Goal: Information Seeking & Learning: Learn about a topic

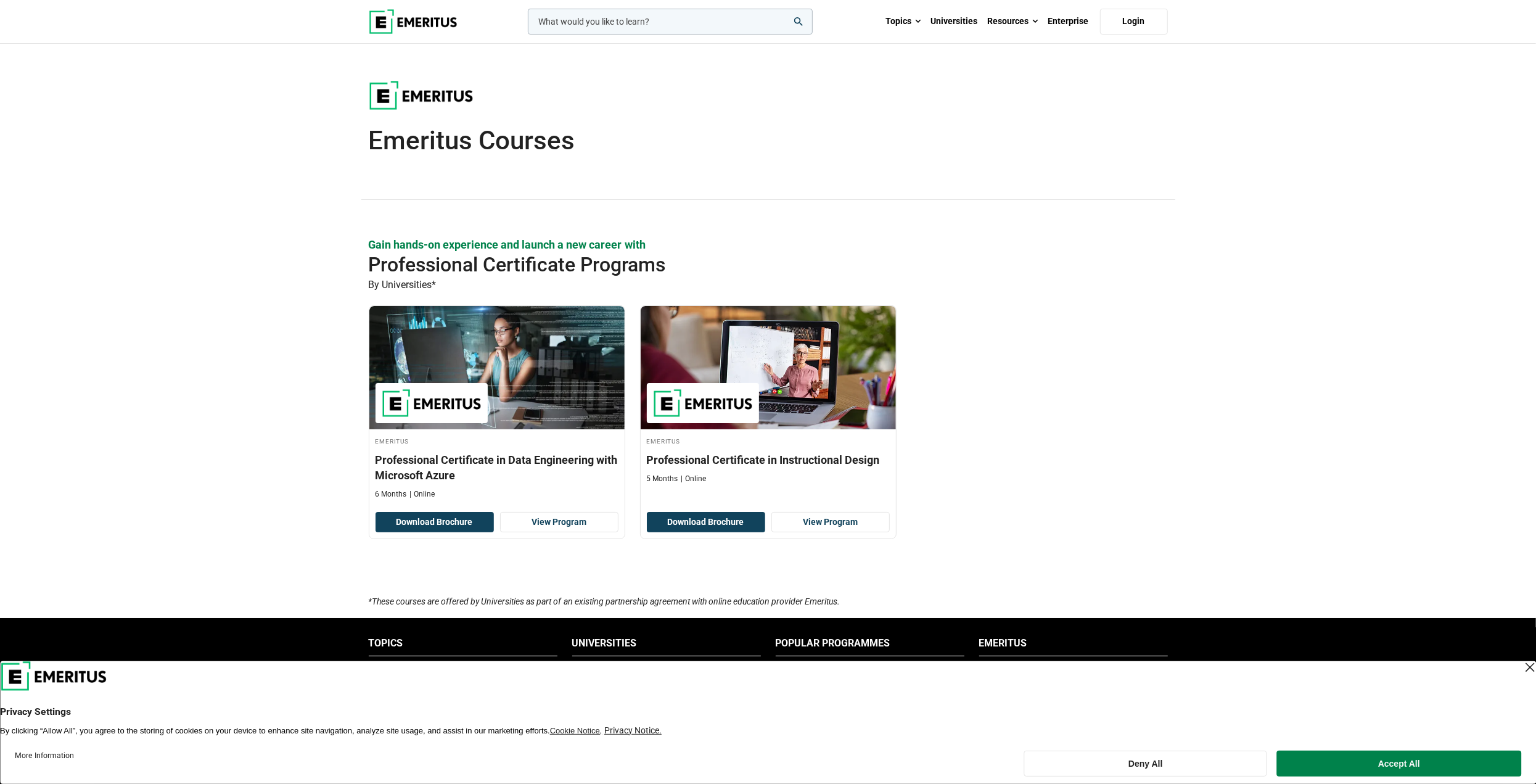
click at [209, 285] on section "Gain hands-on experience and launch a new career with Professional Certificate …" at bounding box center [768, 415] width 1536 height 358
click at [204, 262] on section "Gain hands-on experience and launch a new career with Professional Certificate …" at bounding box center [768, 415] width 1536 height 358
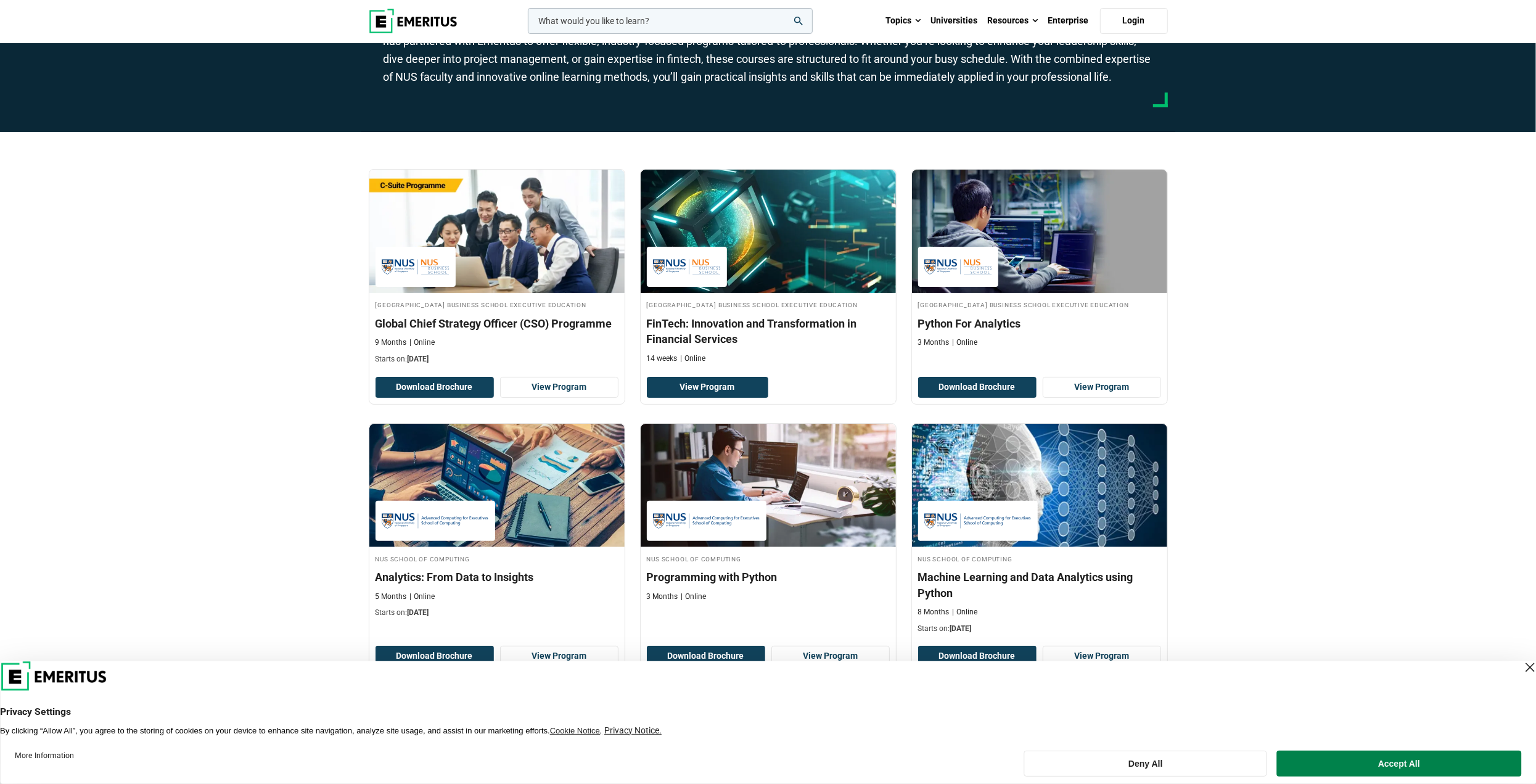
scroll to position [185, 0]
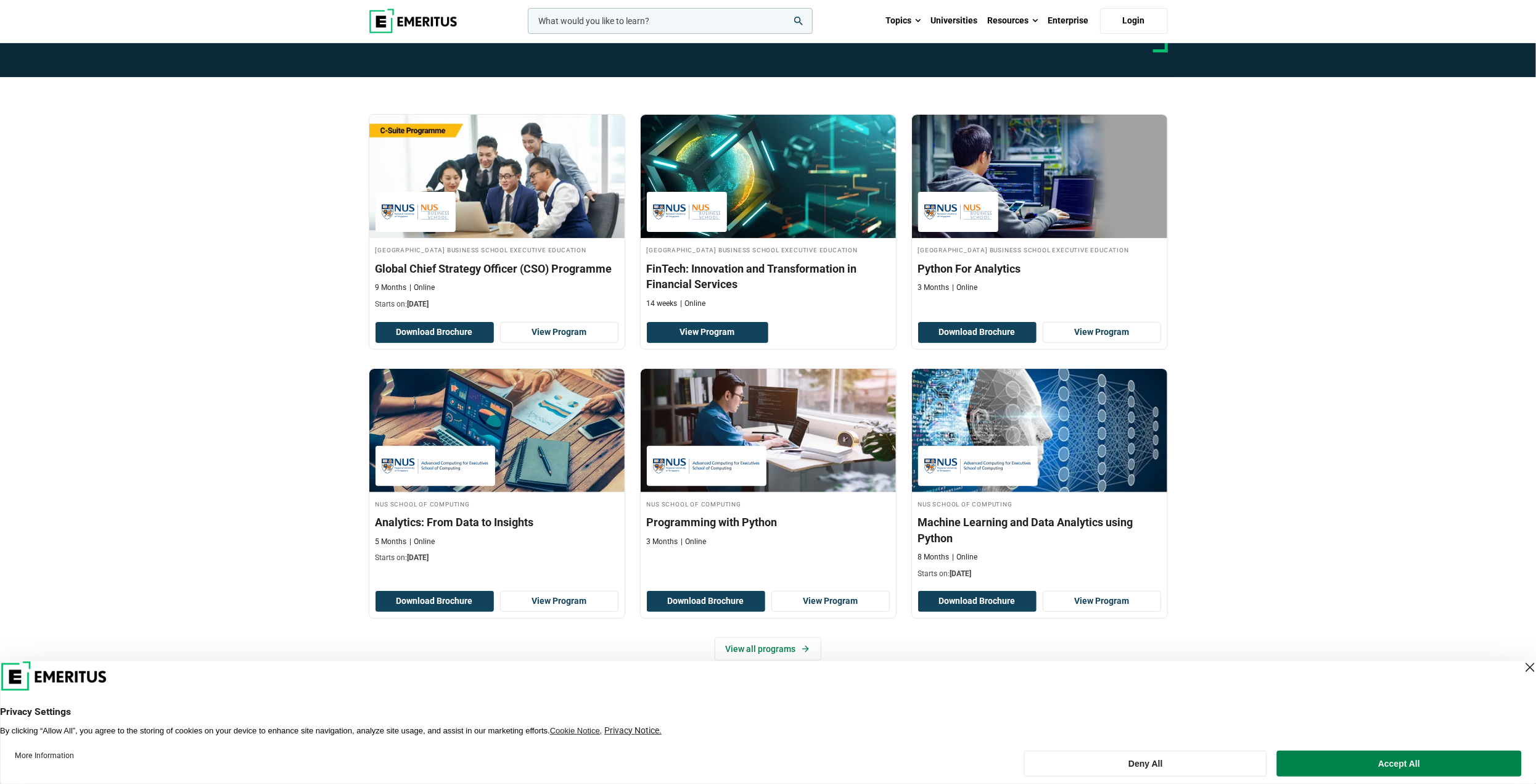
click at [262, 386] on div "National University of Singapore Business School Executive Education Global Chi…" at bounding box center [768, 406] width 1536 height 658
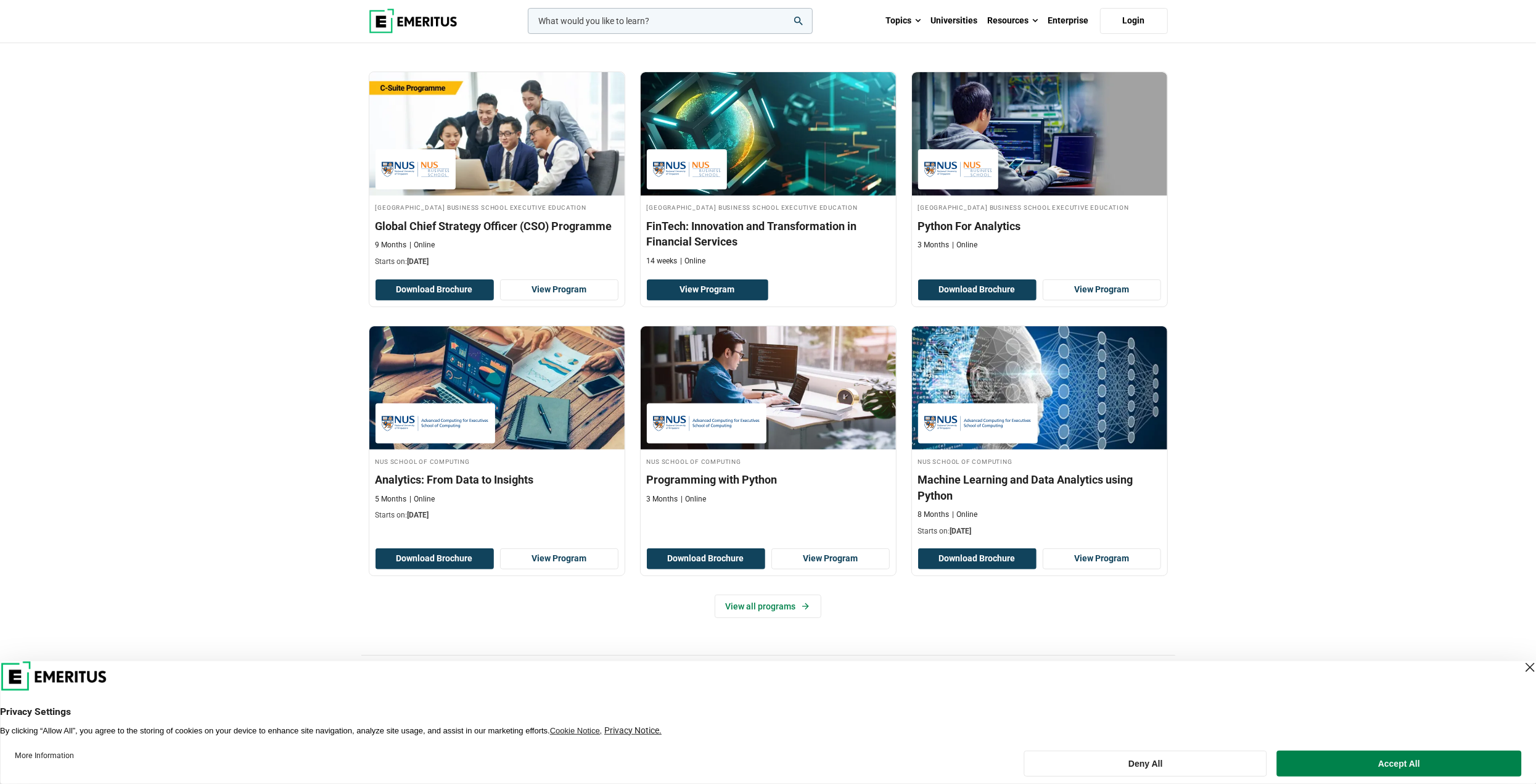
scroll to position [246, 0]
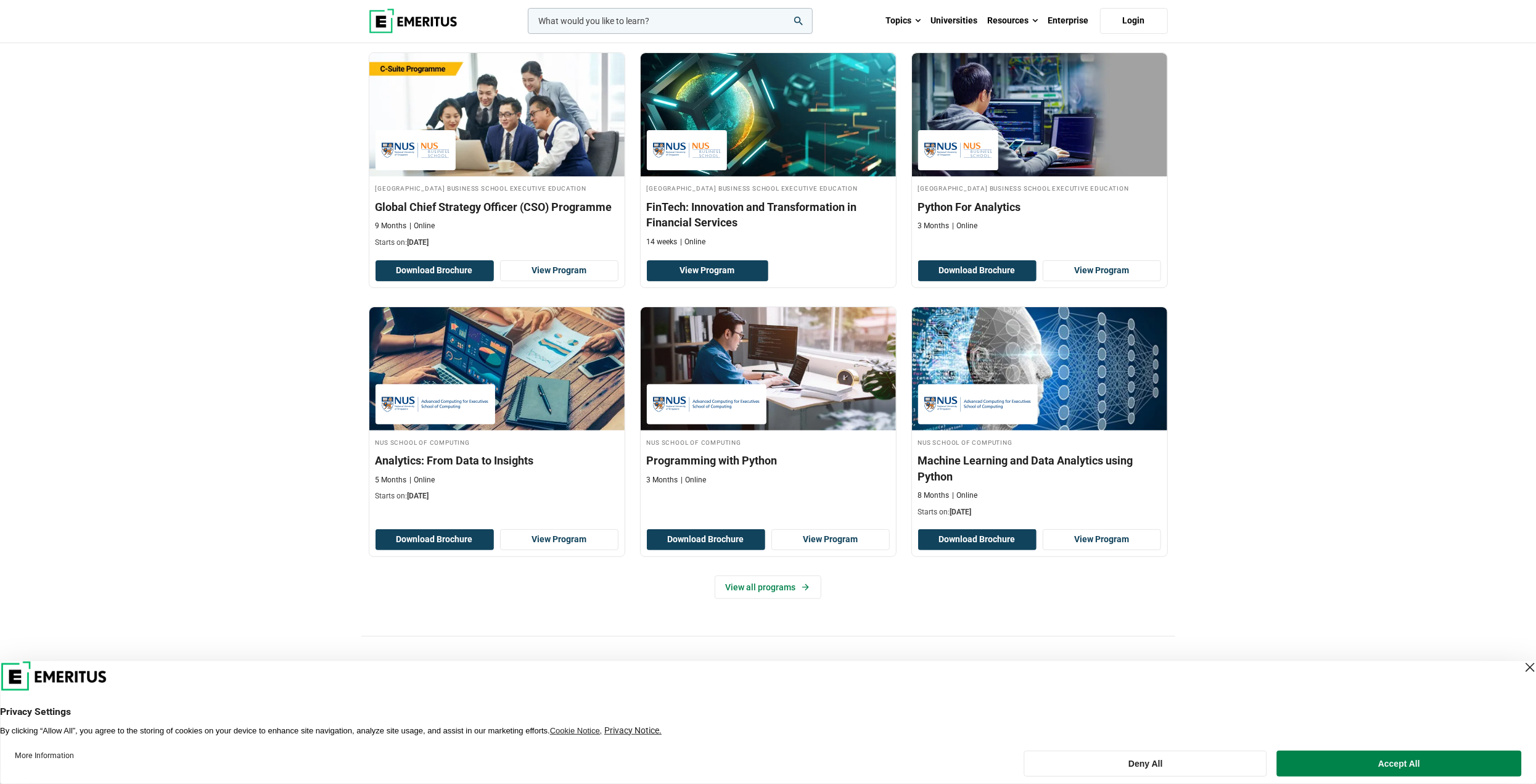
click at [260, 386] on div "National University of Singapore Business School Executive Education Global Chi…" at bounding box center [768, 345] width 1536 height 658
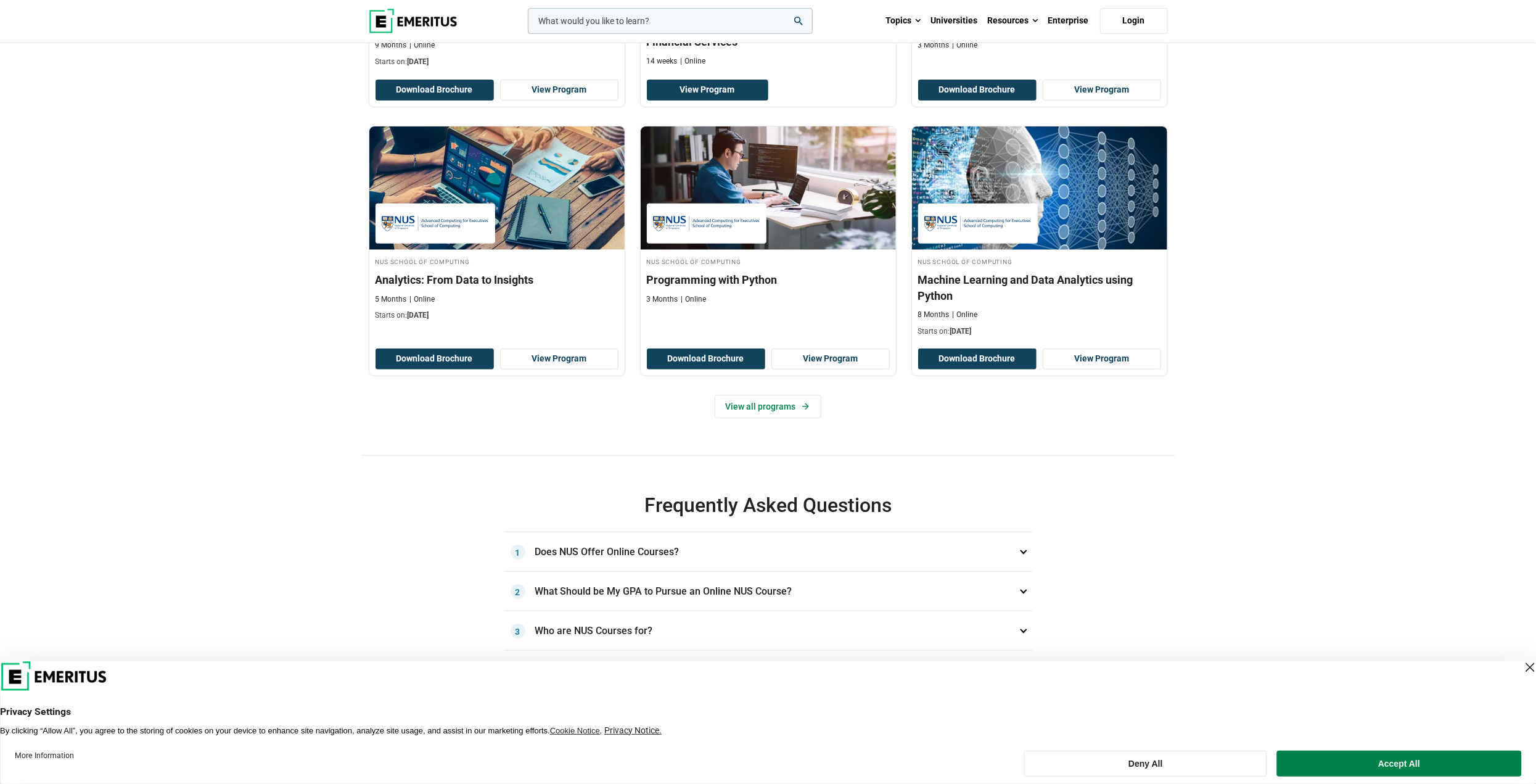
scroll to position [432, 0]
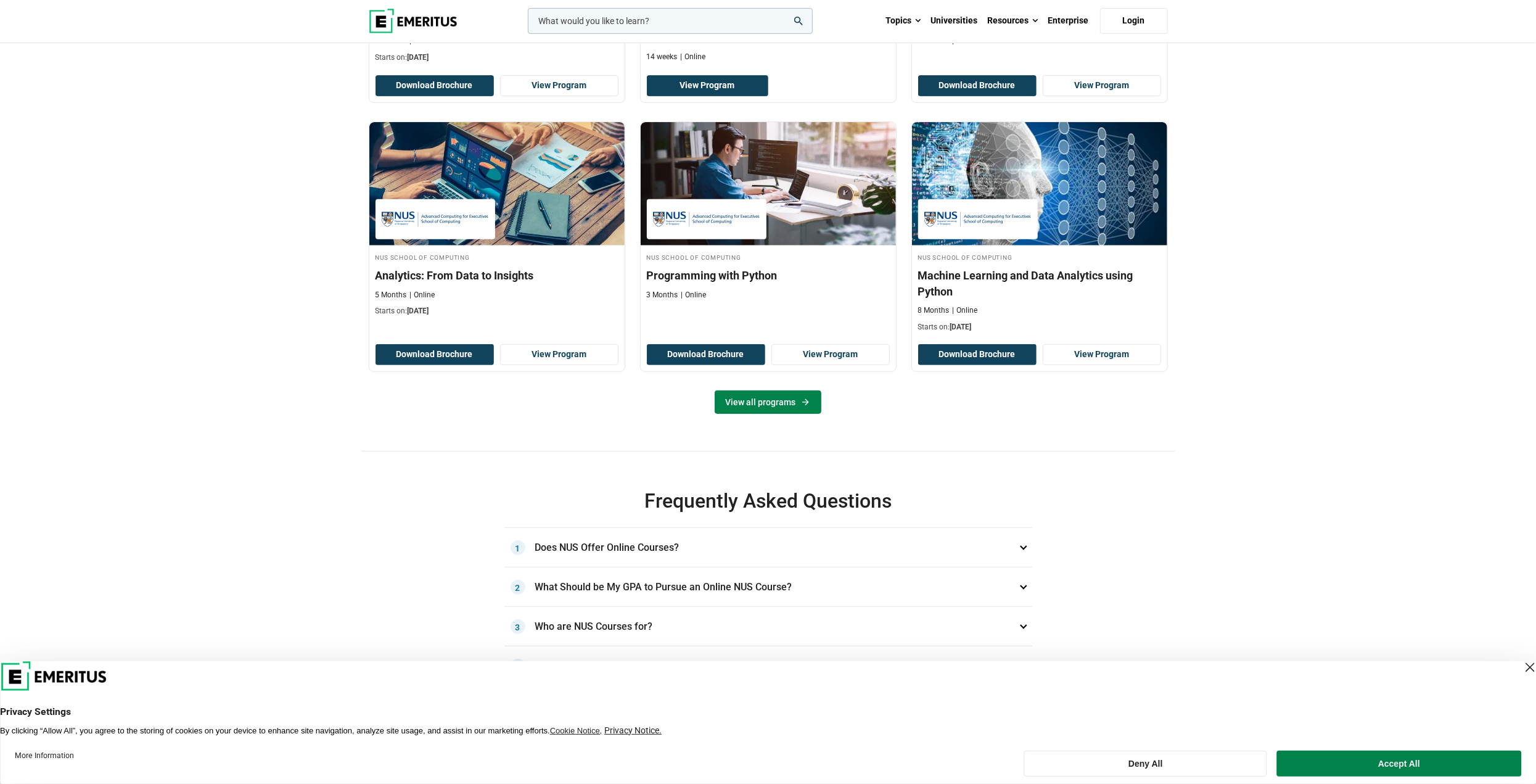
click at [761, 414] on link "View all programs" at bounding box center [768, 401] width 106 height 23
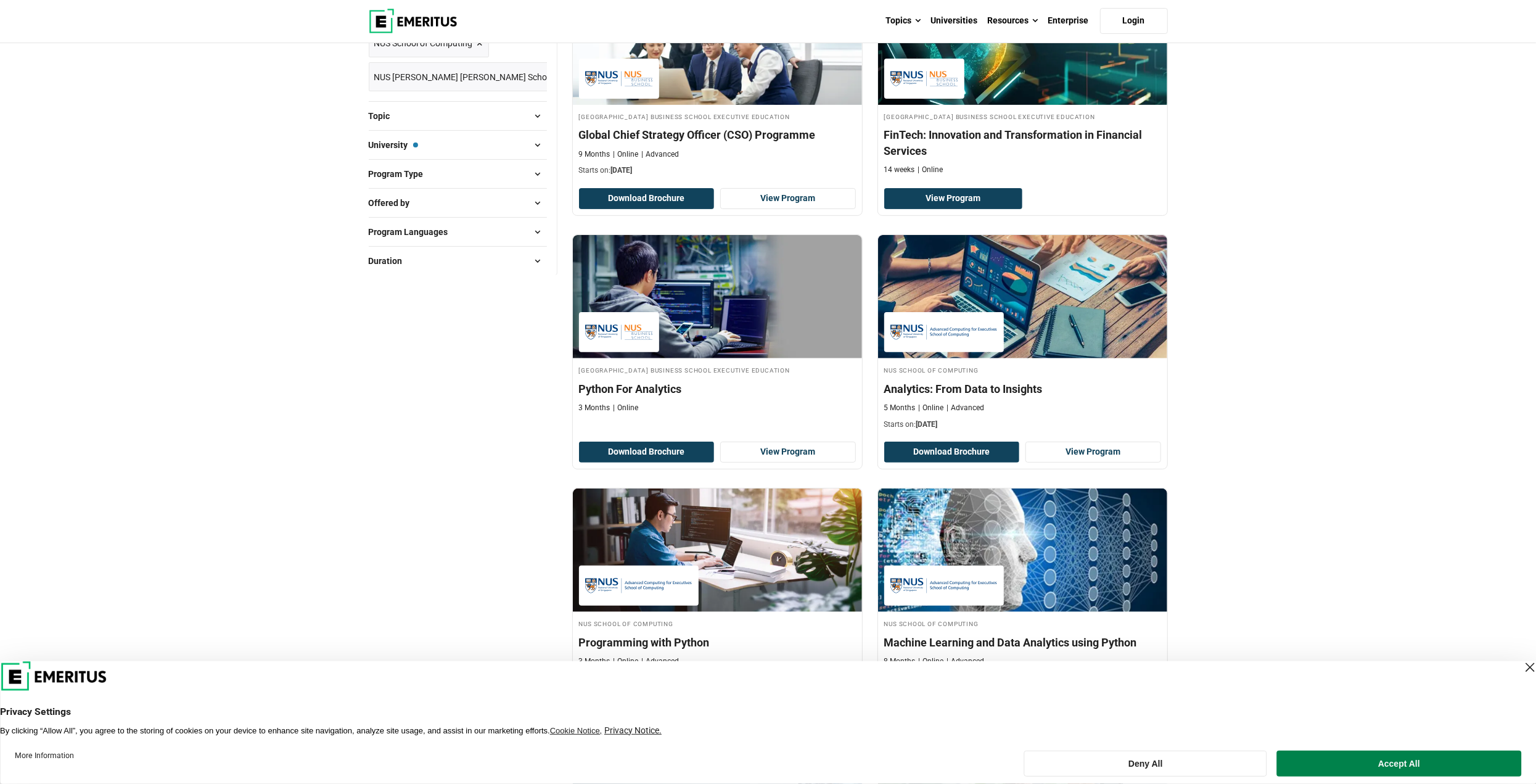
scroll to position [246, 0]
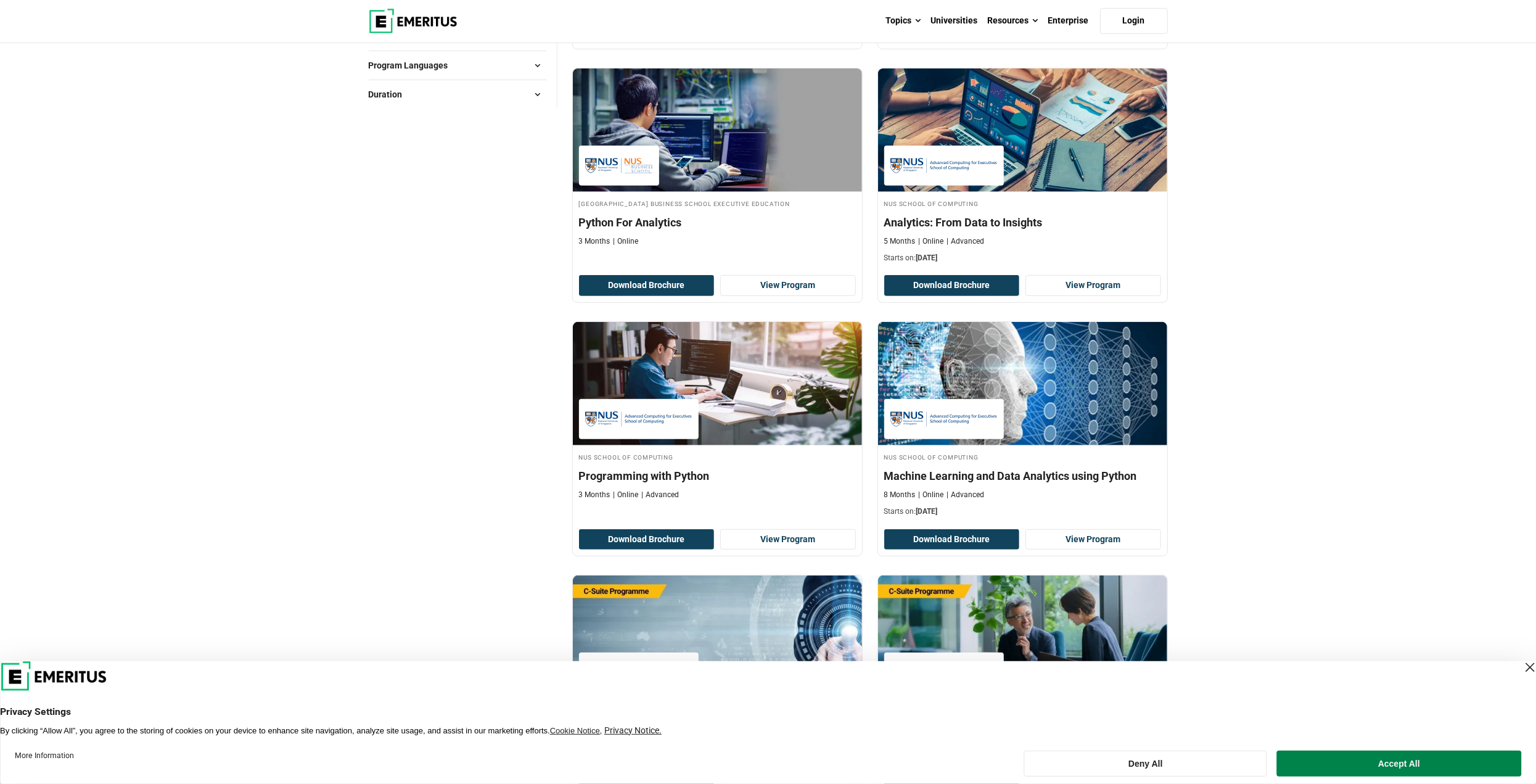
scroll to position [432, 0]
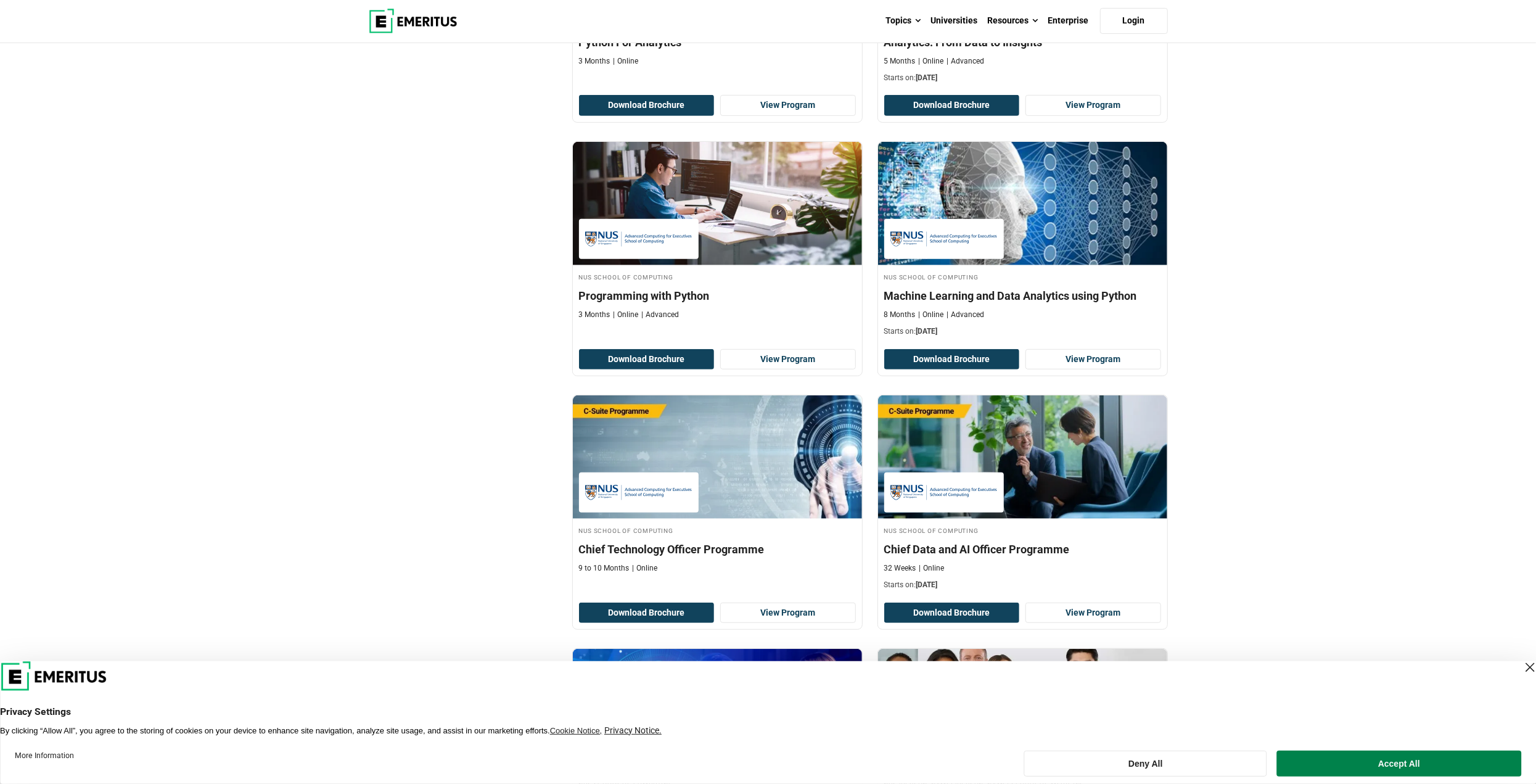
scroll to position [617, 0]
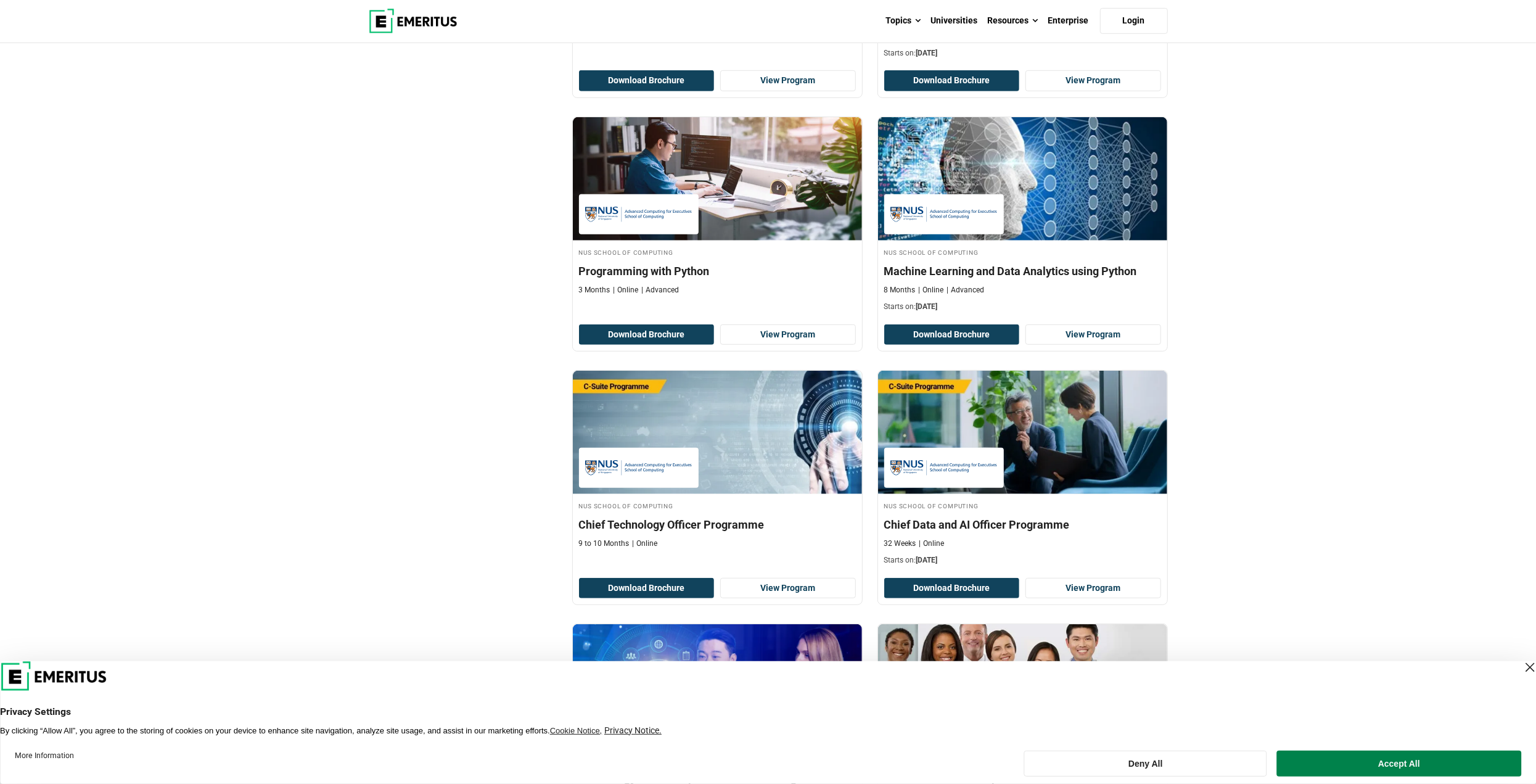
click at [336, 395] on div "Explore Programs APACLOB apaclob Related Programs Machine Learning and Data Ana…" at bounding box center [768, 634] width 1536 height 2414
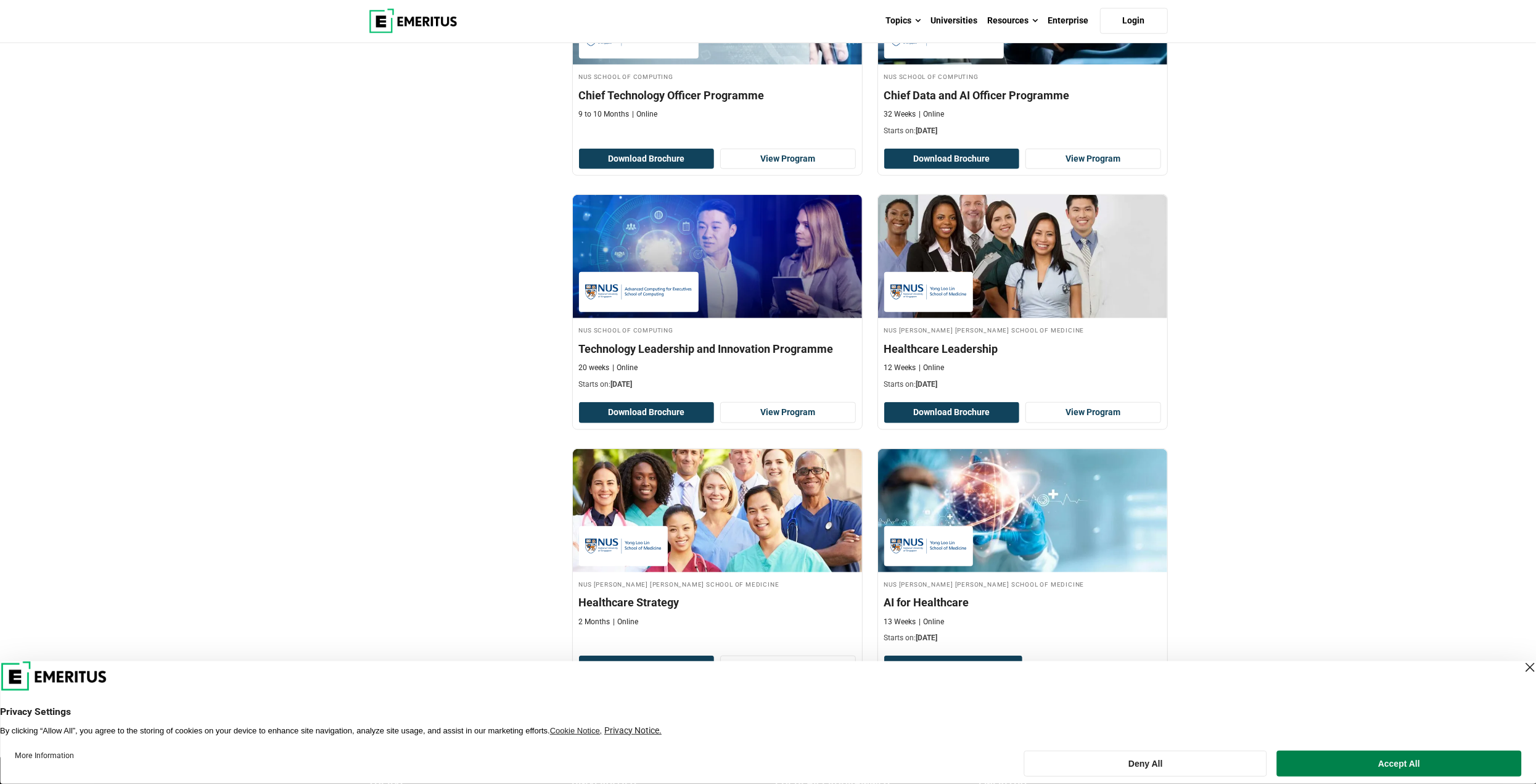
scroll to position [740, 0]
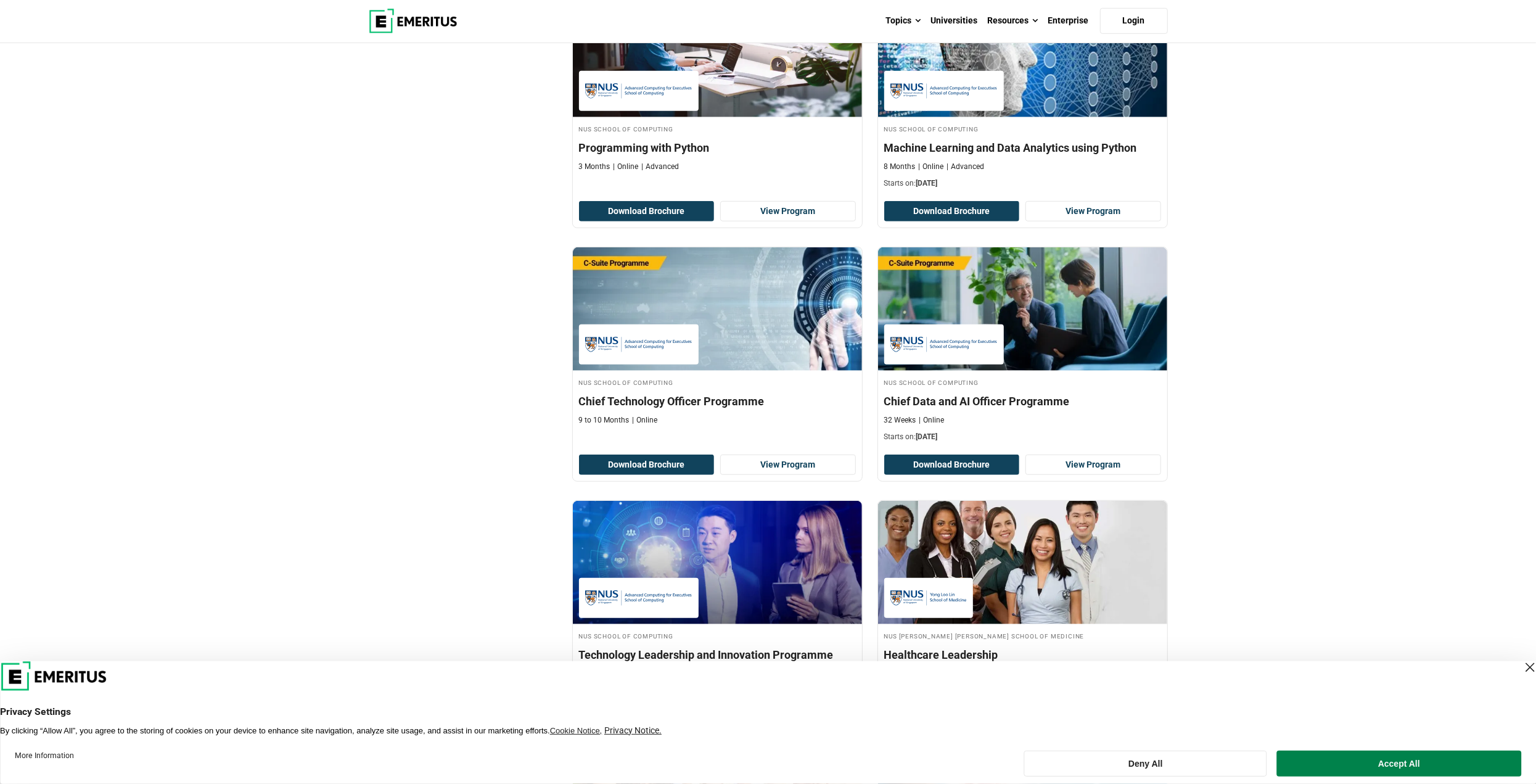
click at [353, 291] on div "Explore Programs APACLOB apaclob Related Programs Machine Learning and Data Ana…" at bounding box center [768, 511] width 1536 height 2414
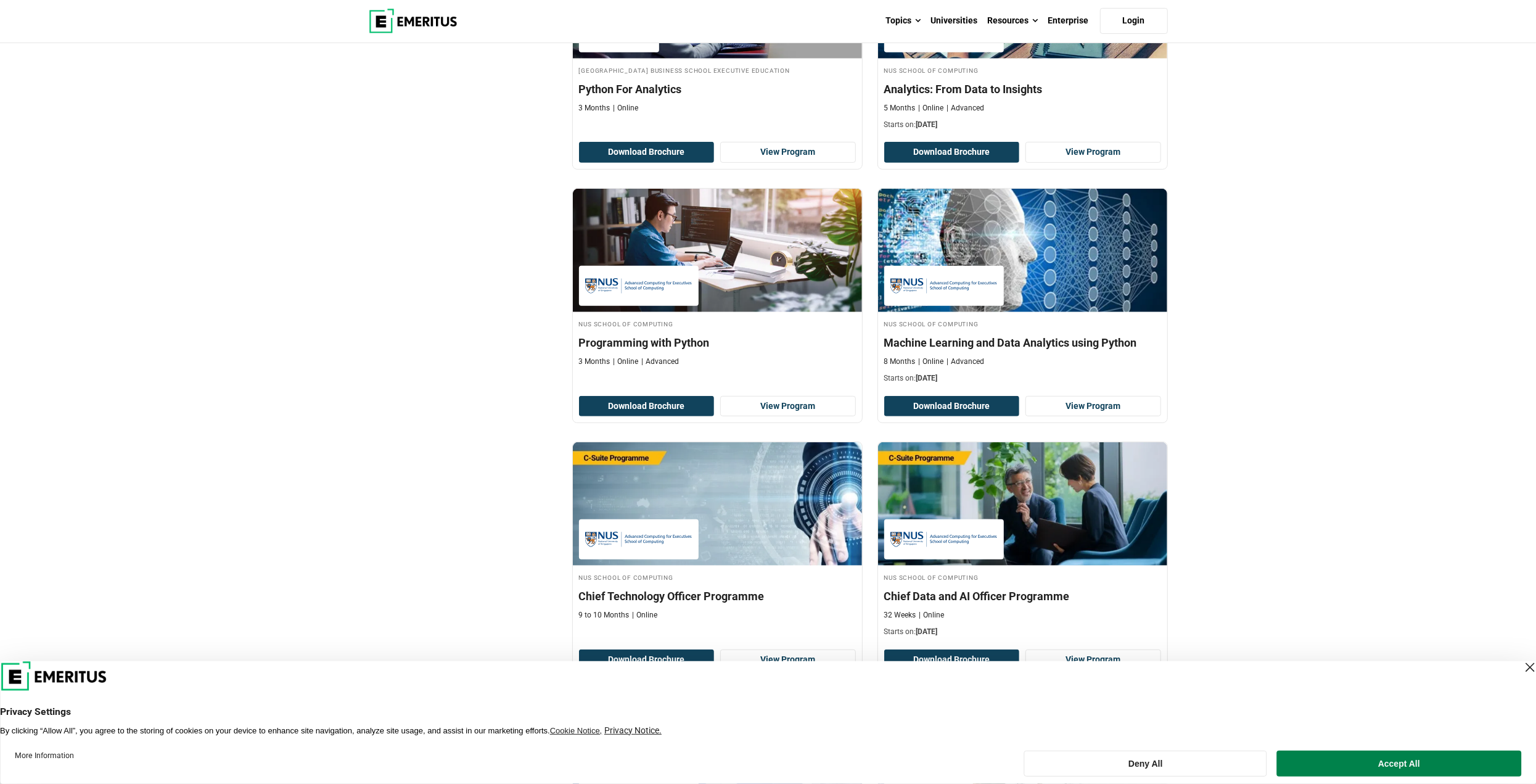
scroll to position [432, 0]
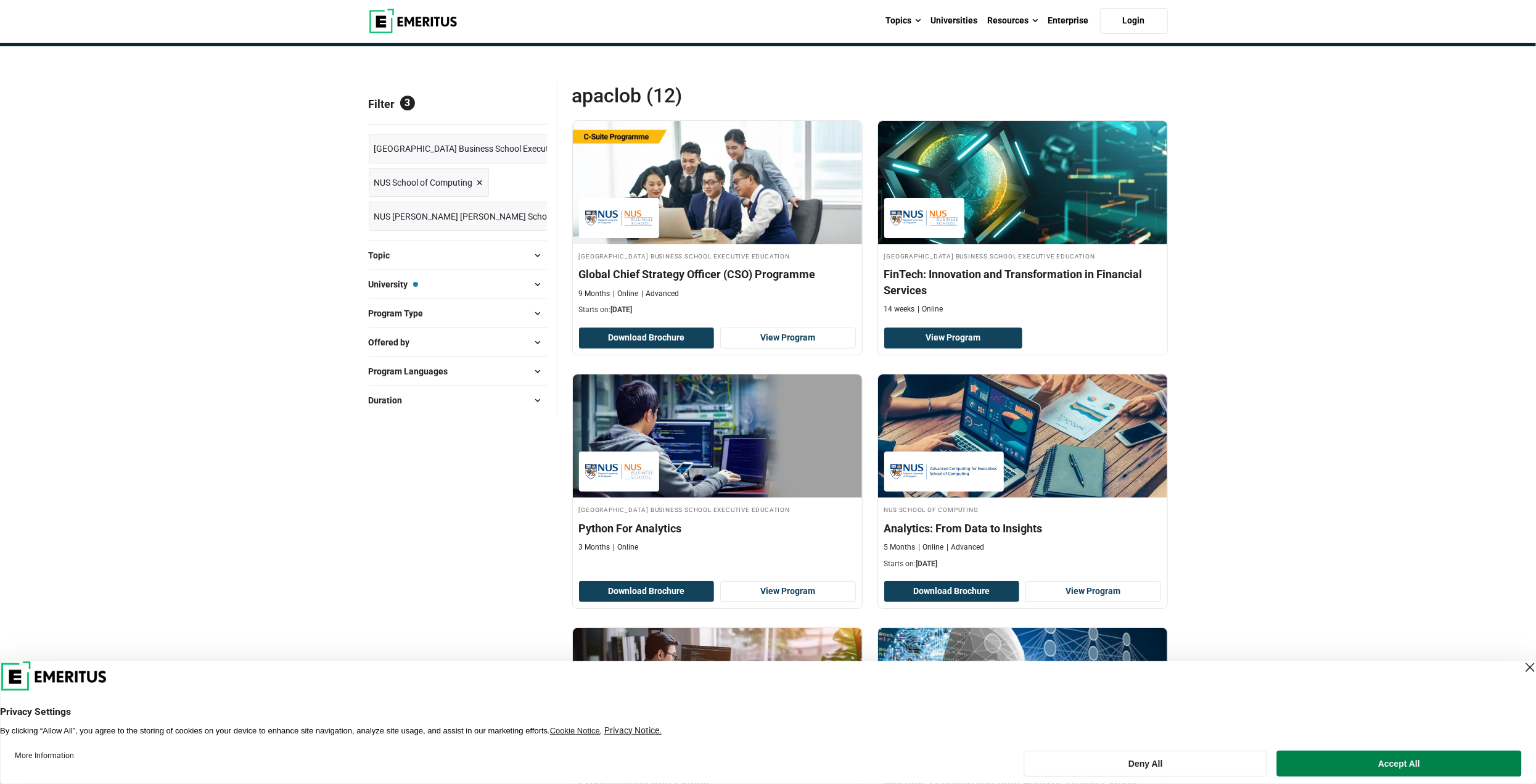
scroll to position [0, 0]
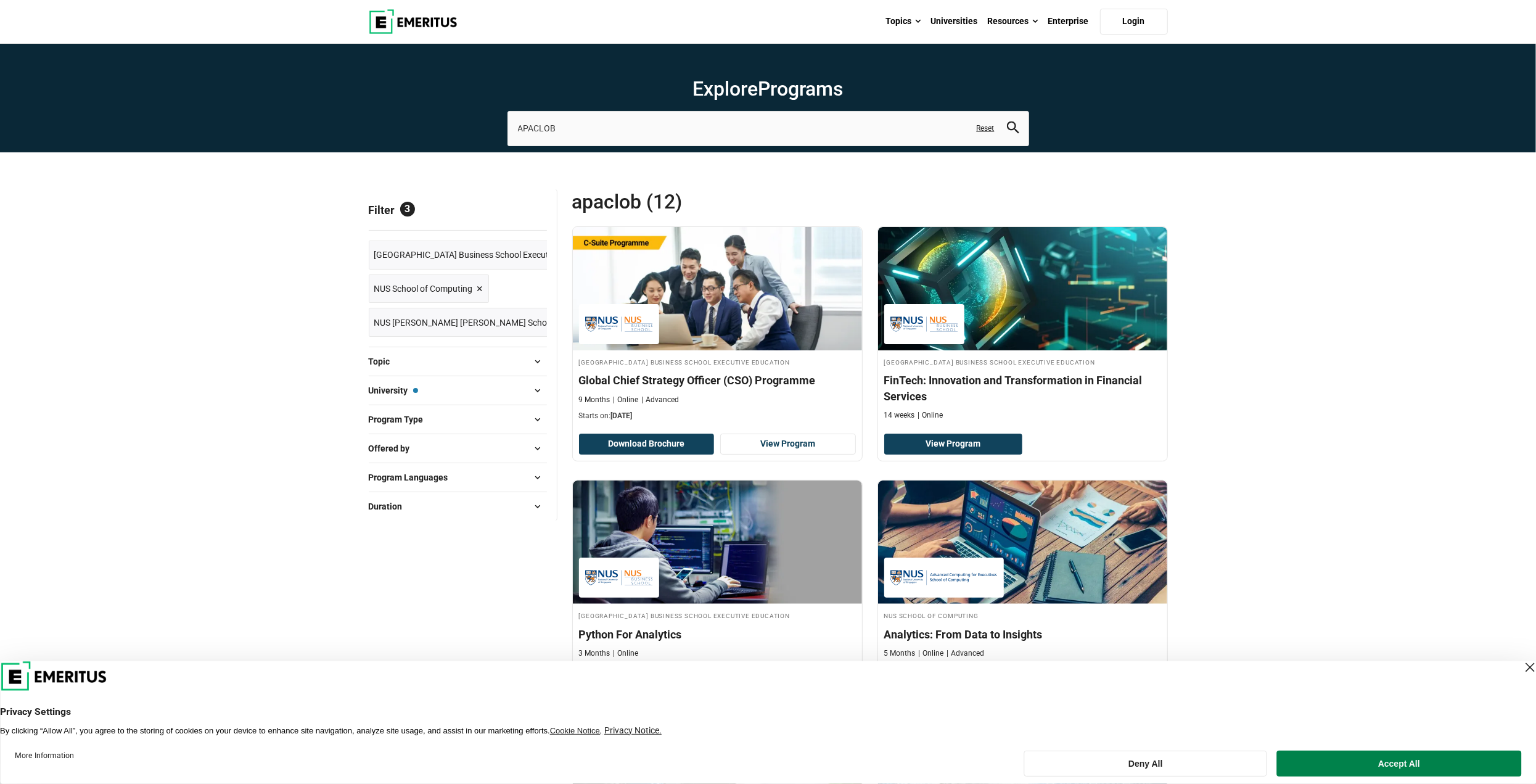
click at [390, 392] on span "University — National University of Singapore Business School Executive Educati…" at bounding box center [393, 390] width 49 height 13
click at [547, 385] on div "Filter 3 Reset all × National University of Singapore Business School Executive…" at bounding box center [463, 355] width 189 height 331
click at [541, 388] on span at bounding box center [538, 390] width 18 height 18
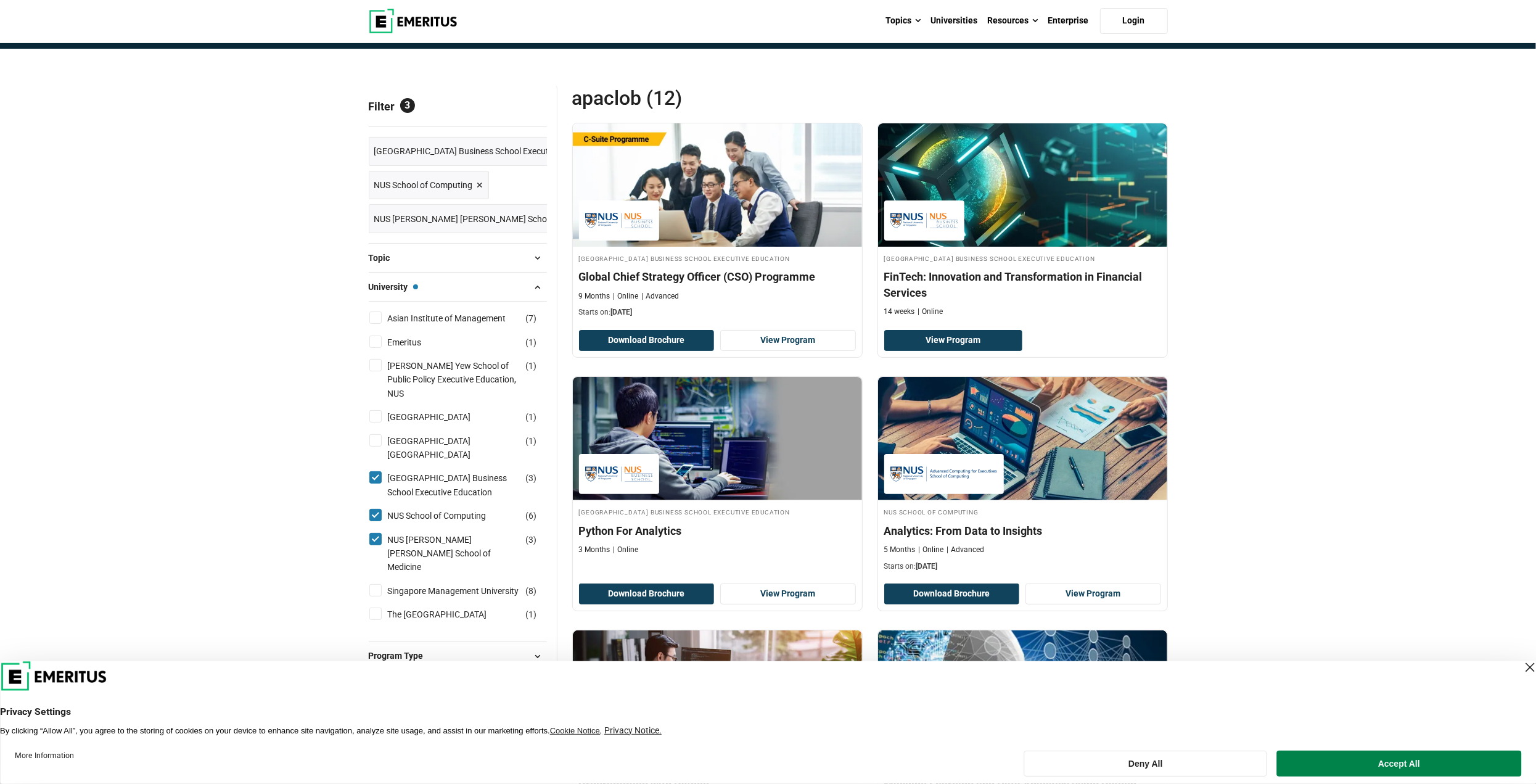
scroll to position [124, 0]
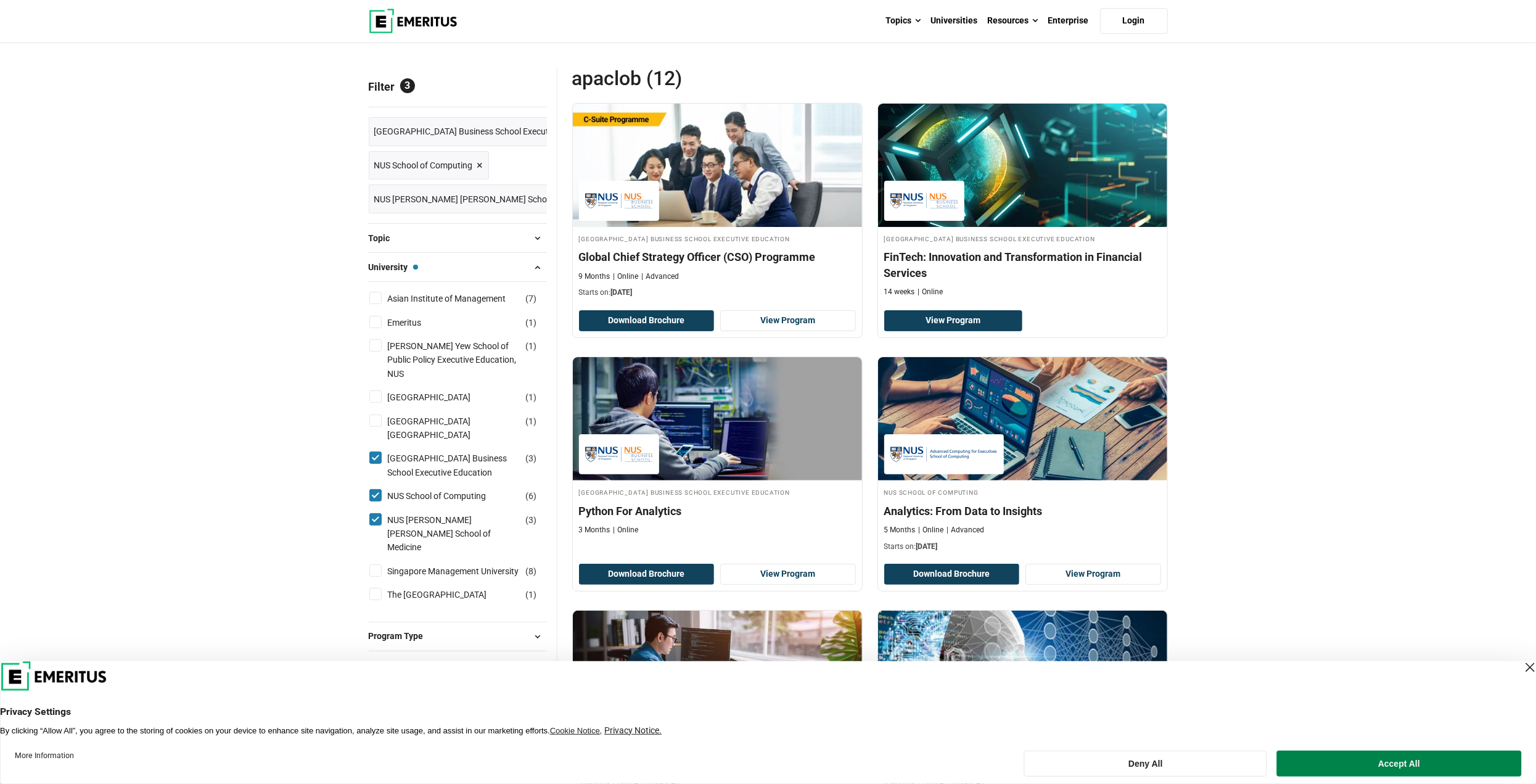
click at [379, 452] on input "National University of Singapore Business School Executive Education ( 3 )" at bounding box center [375, 458] width 12 height 12
checkbox input "false"
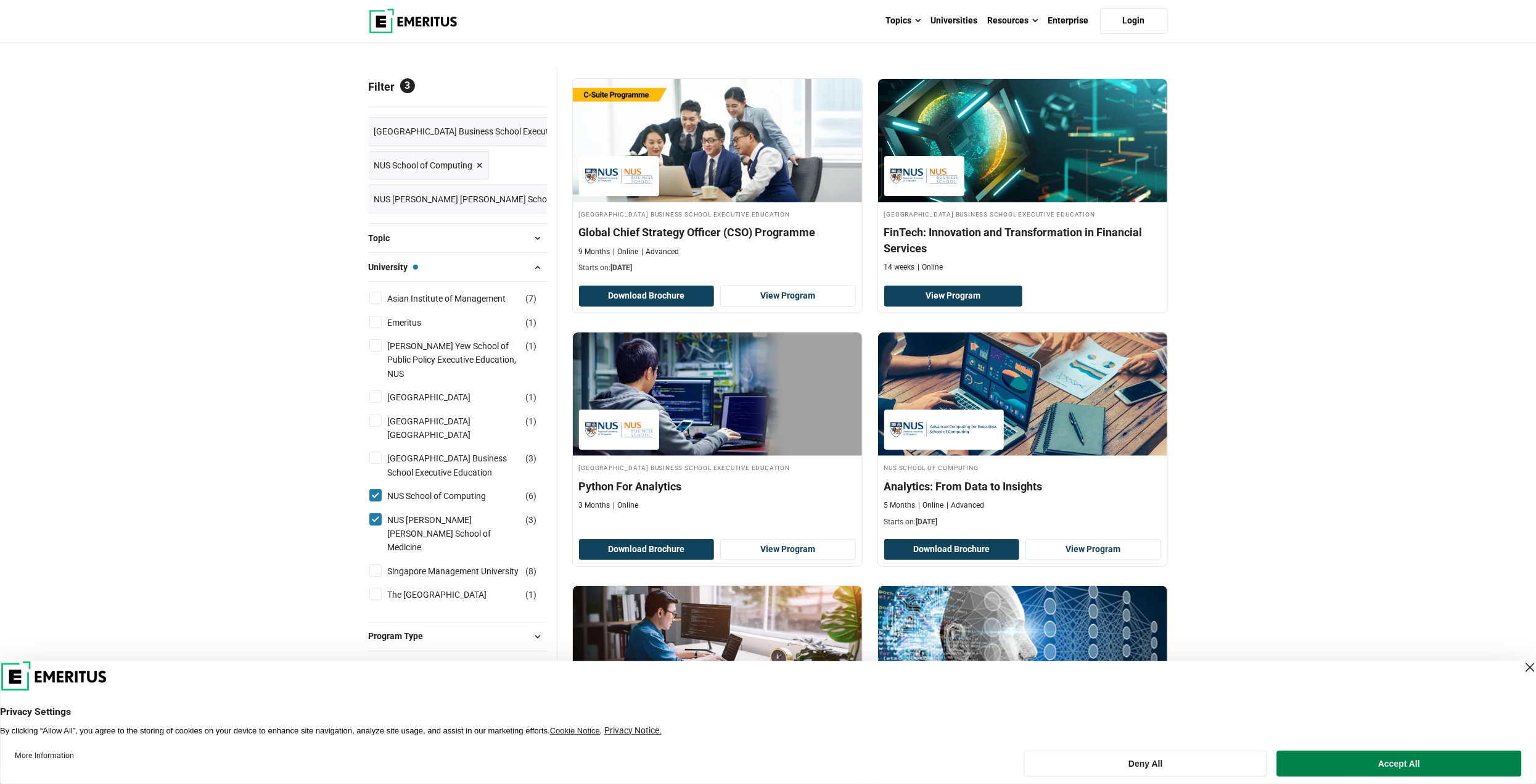
click at [375, 514] on input "NUS Yong Loo Lin School of Medicine ( 3 )" at bounding box center [375, 519] width 12 height 12
checkbox input "false"
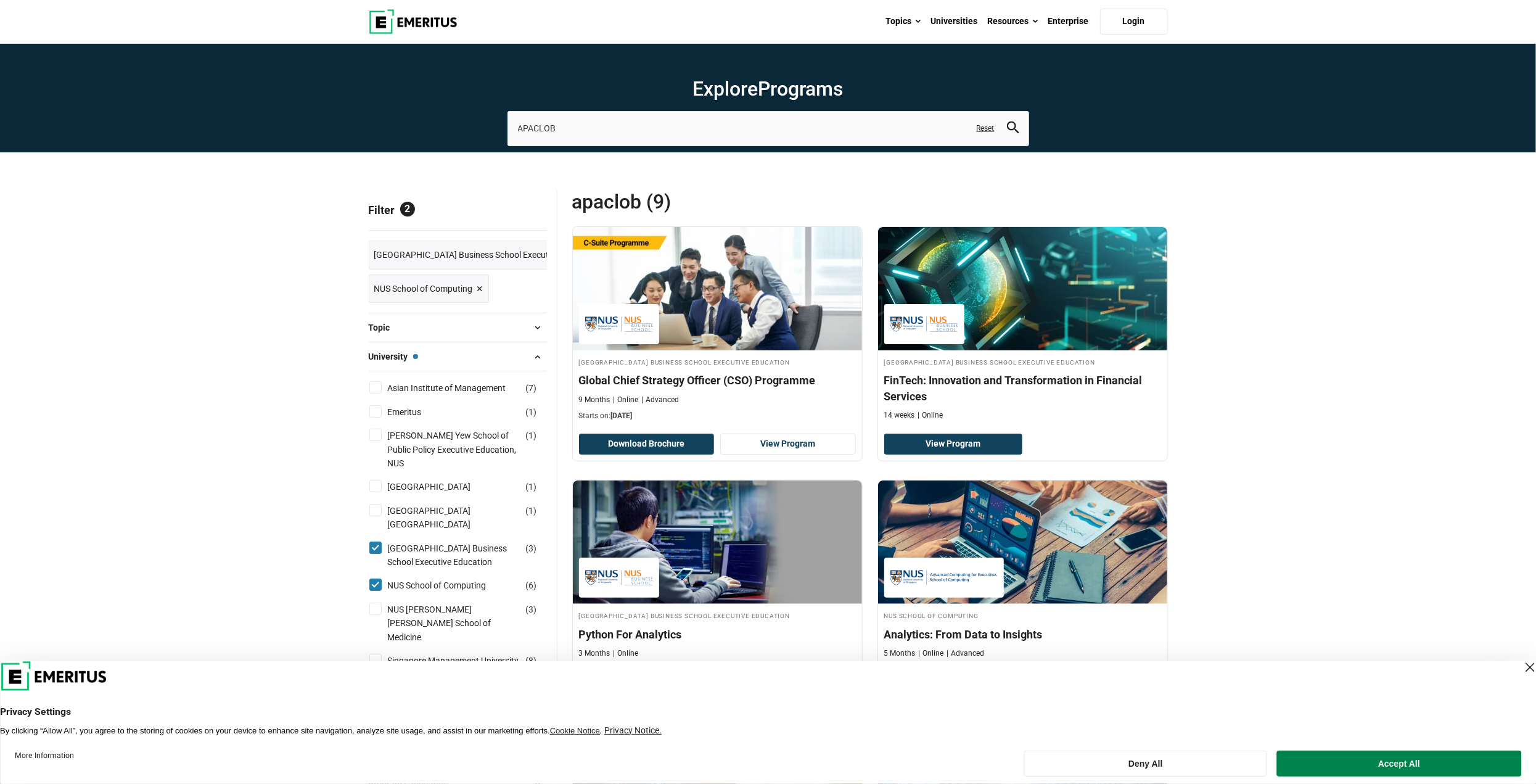
click at [376, 542] on input "[GEOGRAPHIC_DATA] Business School Executive Education ( 3 )" at bounding box center [375, 547] width 12 height 12
checkbox input "false"
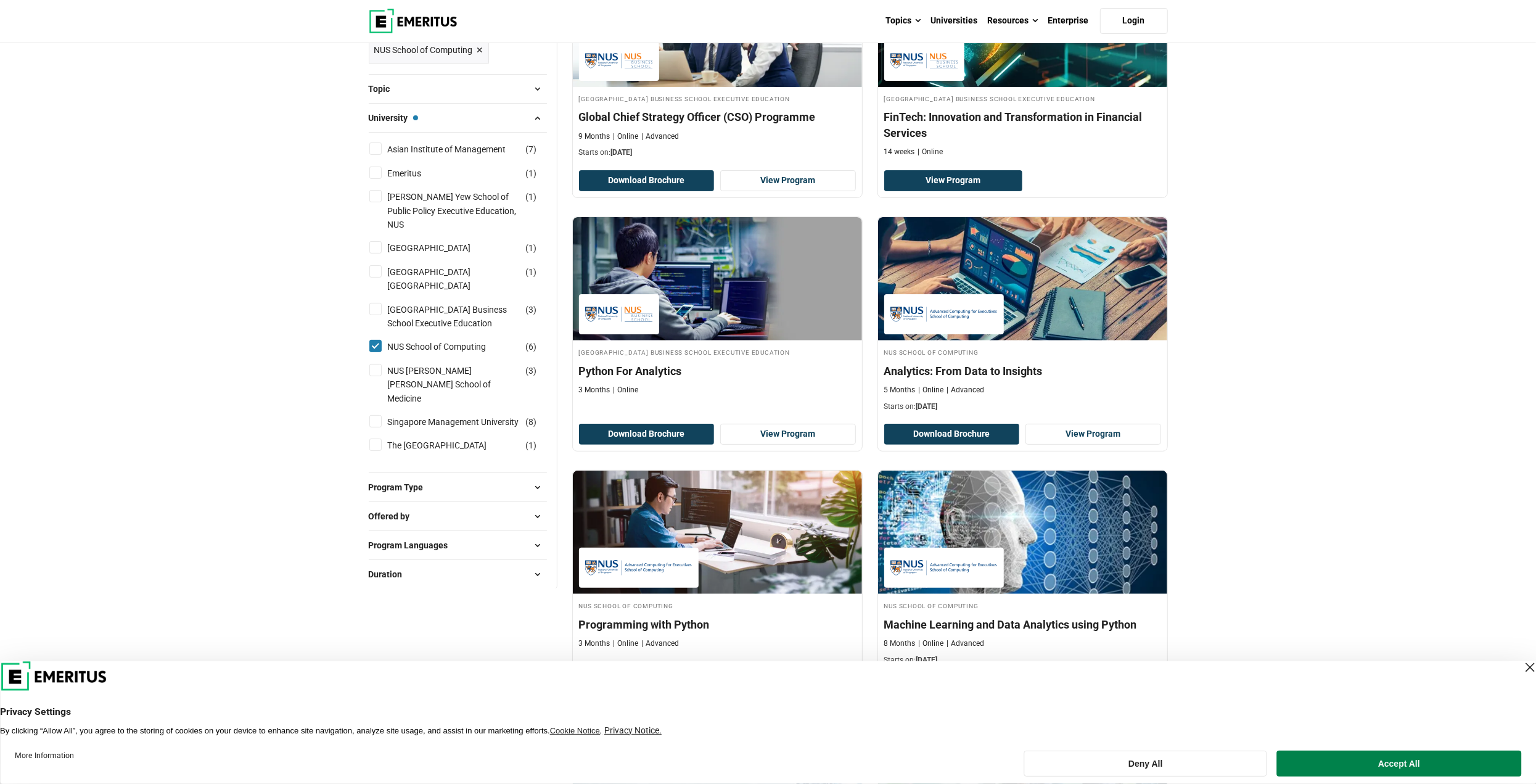
scroll to position [246, 0]
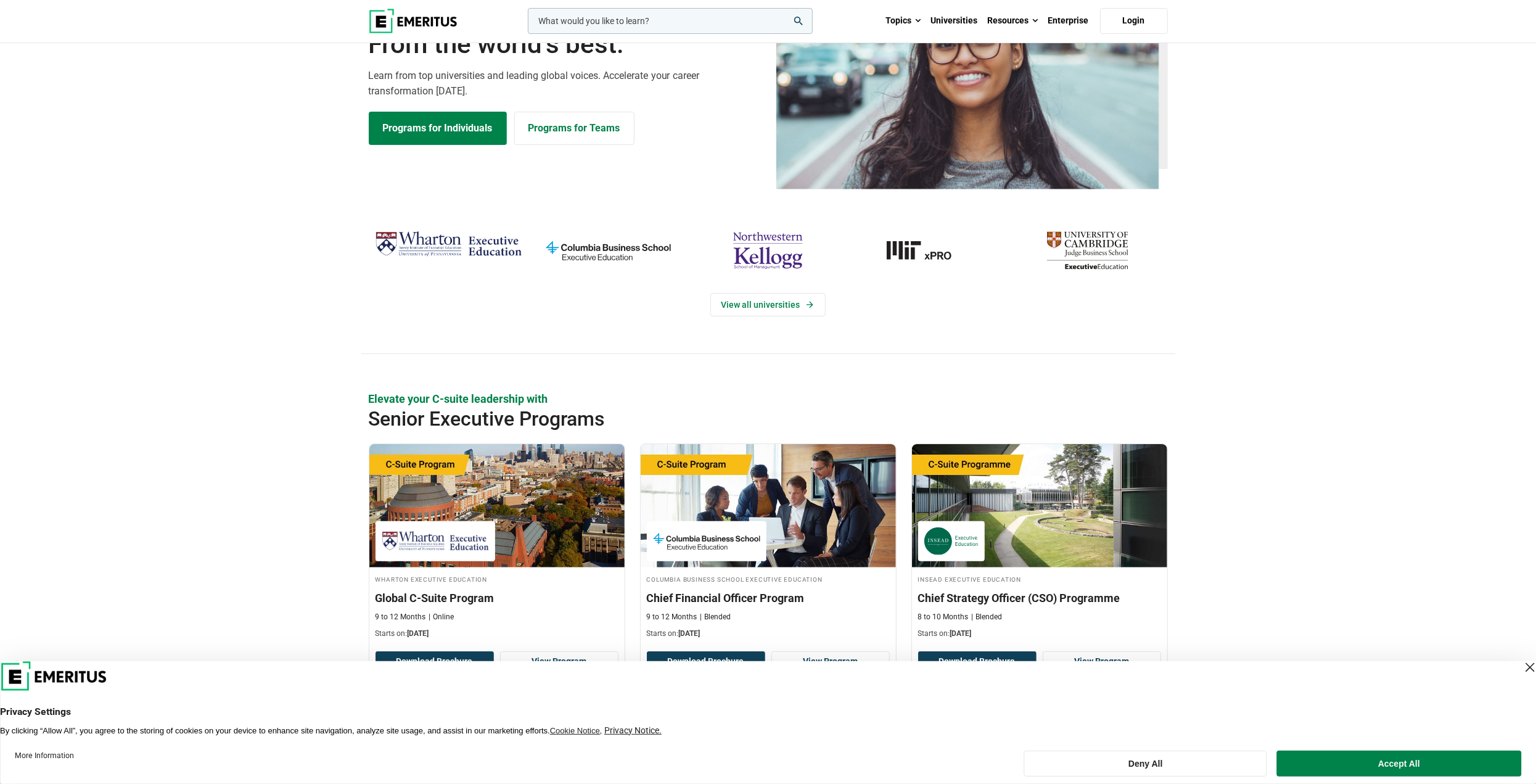
scroll to position [432, 0]
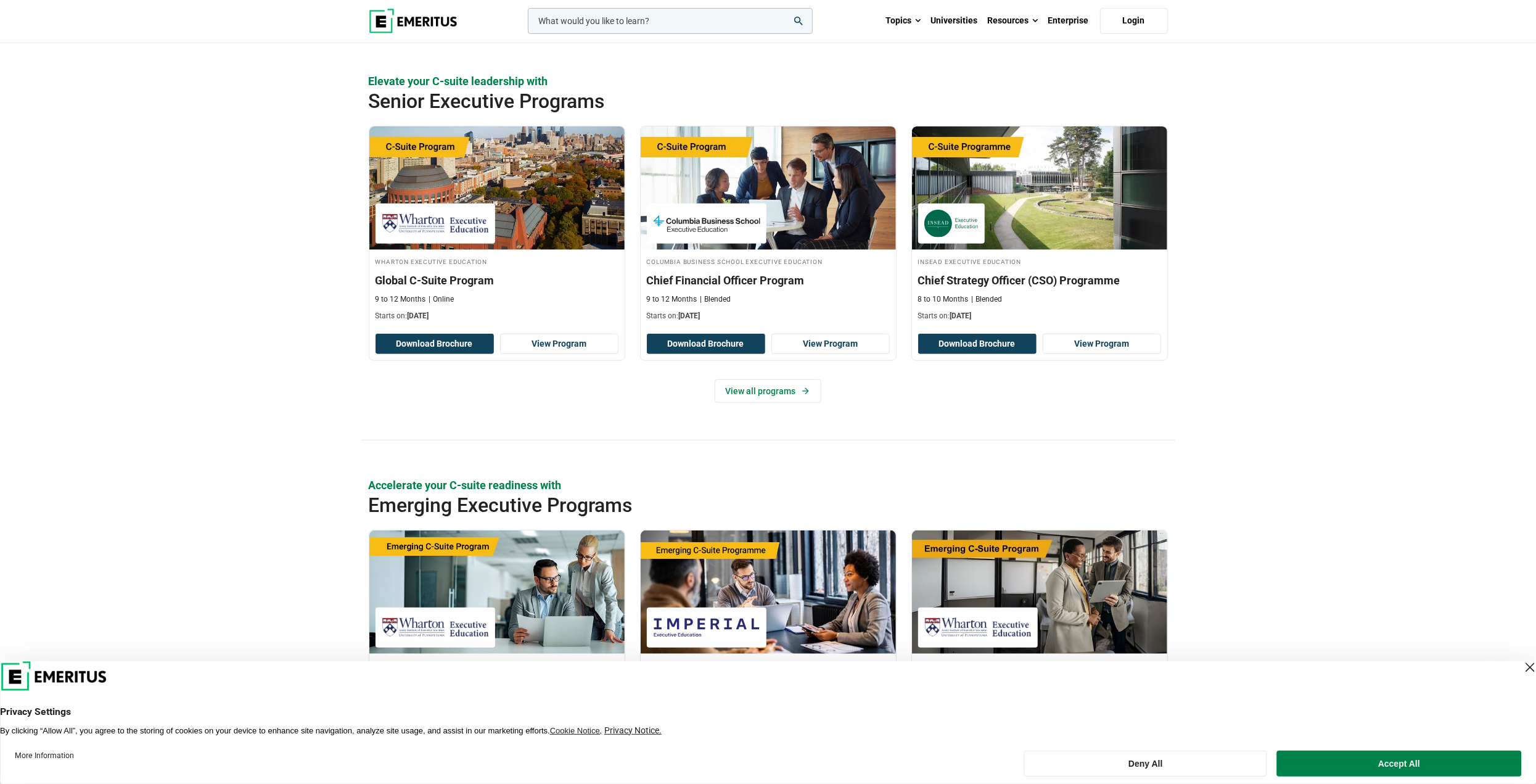
click at [1317, 167] on div "Elevate your C-suite leadership with Senior Executive Programs Wharton Executiv…" at bounding box center [768, 256] width 1536 height 367
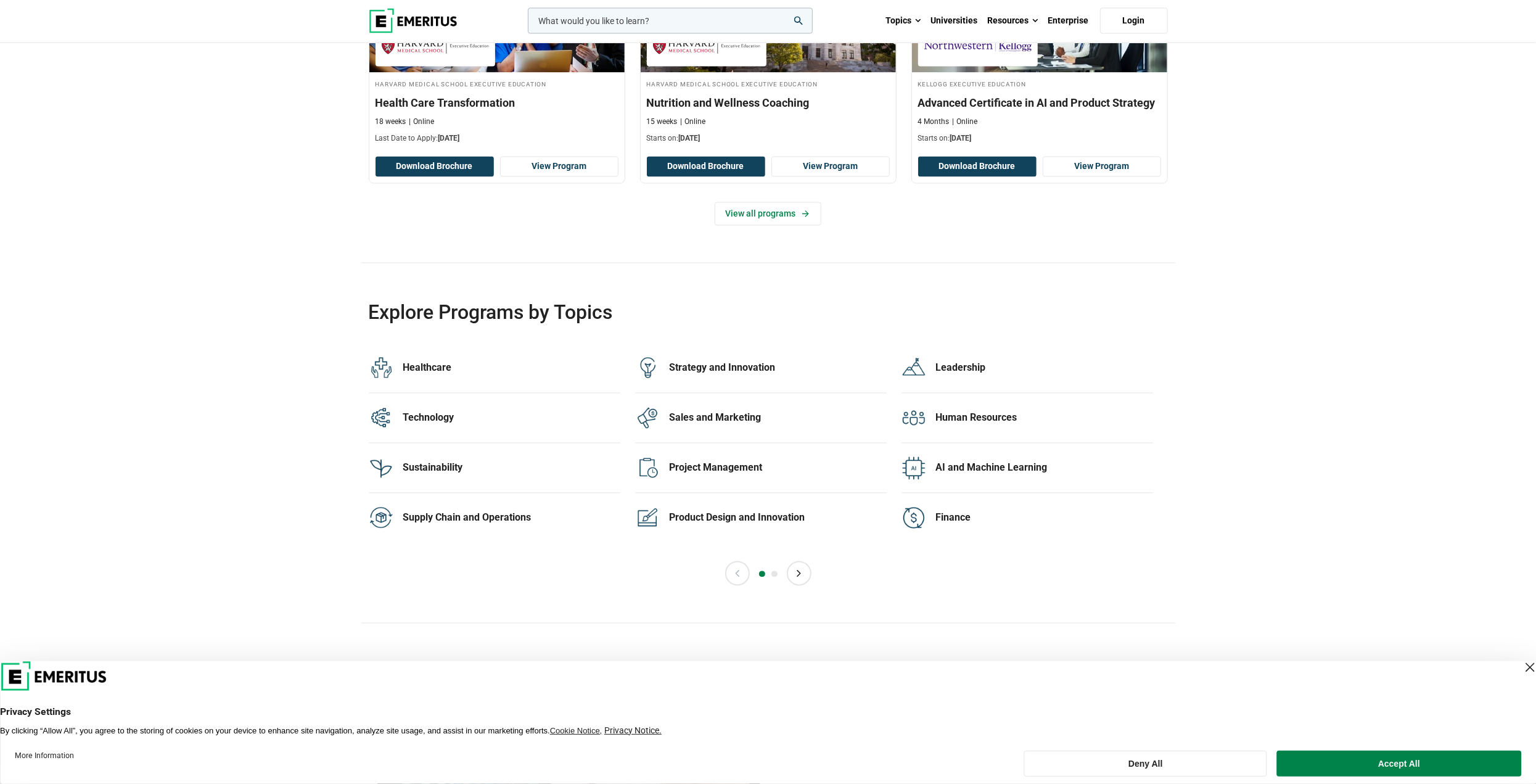
scroll to position [2405, 0]
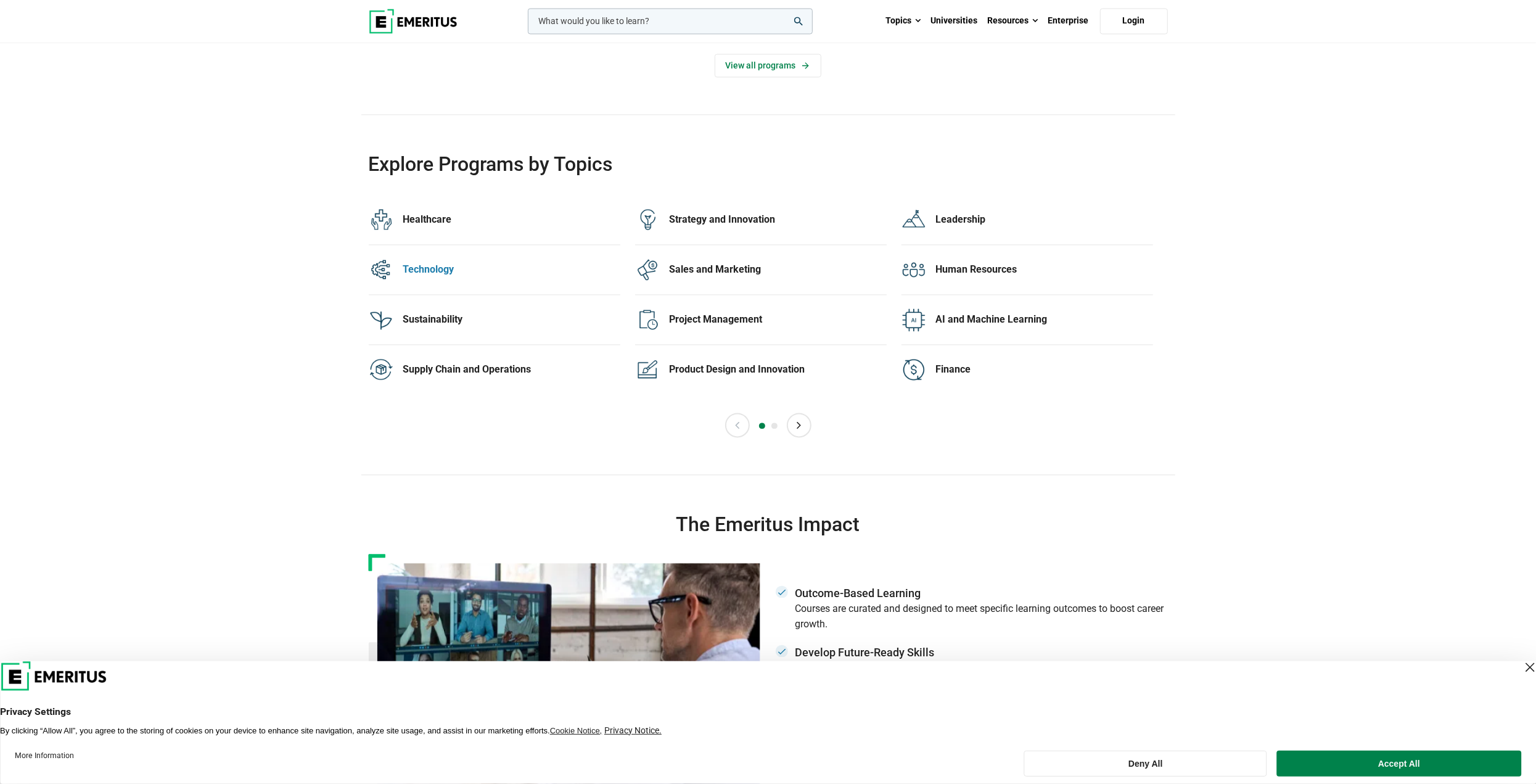
click at [476, 263] on div "Technology" at bounding box center [511, 270] width 217 height 13
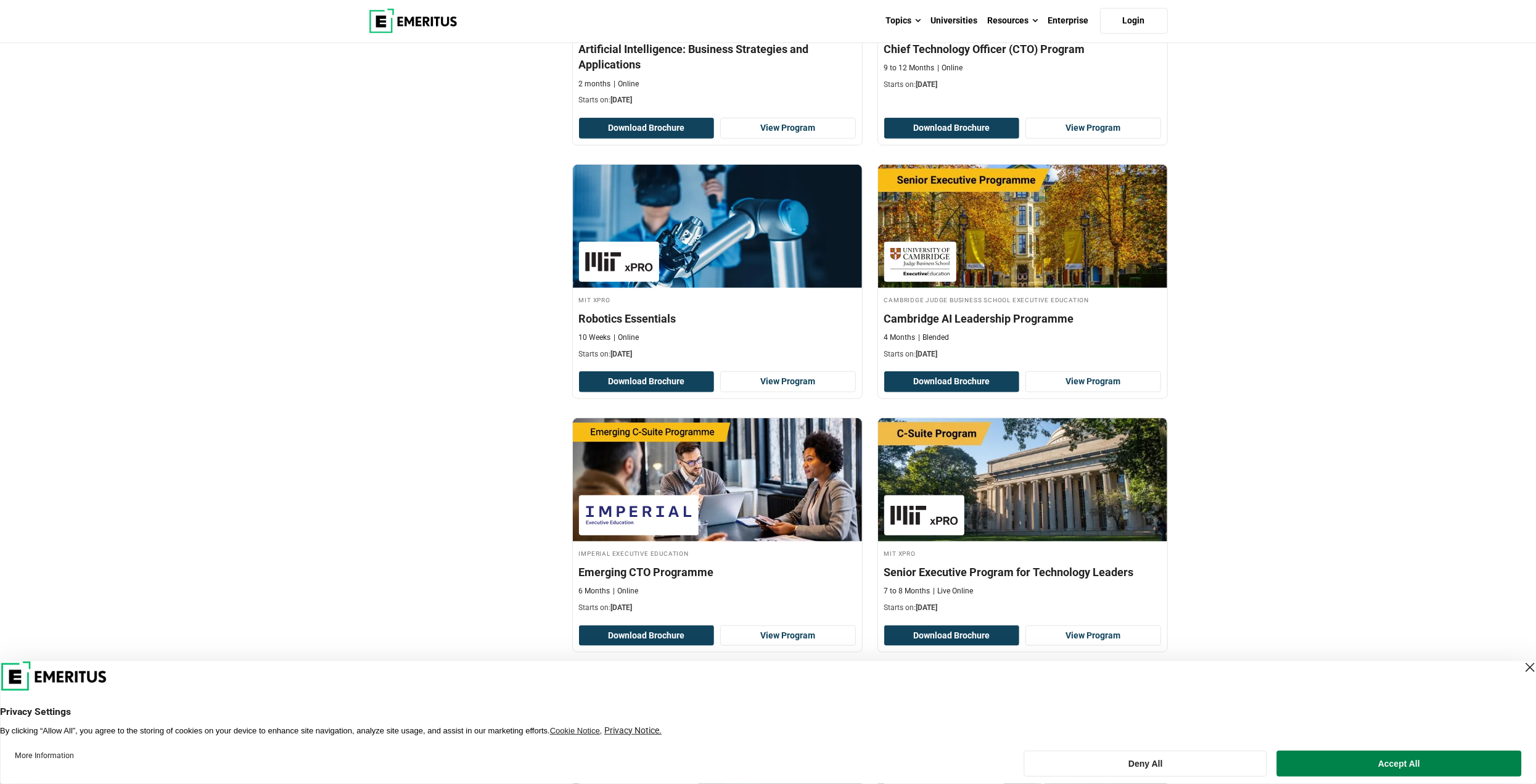
scroll to position [1110, 0]
